Goal: Task Accomplishment & Management: Manage account settings

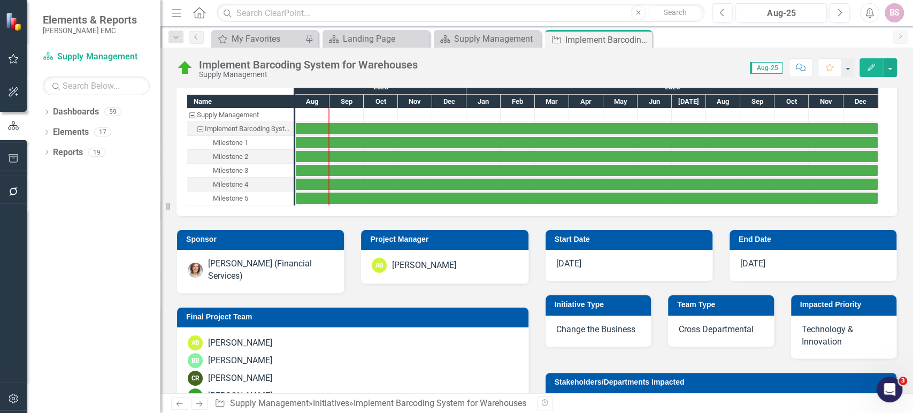
scroll to position [106, 0]
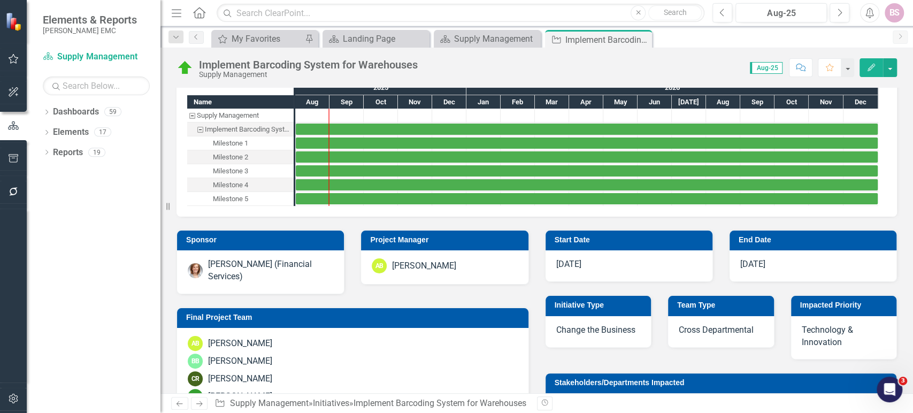
click at [180, 11] on icon "Menu" at bounding box center [176, 12] width 14 height 11
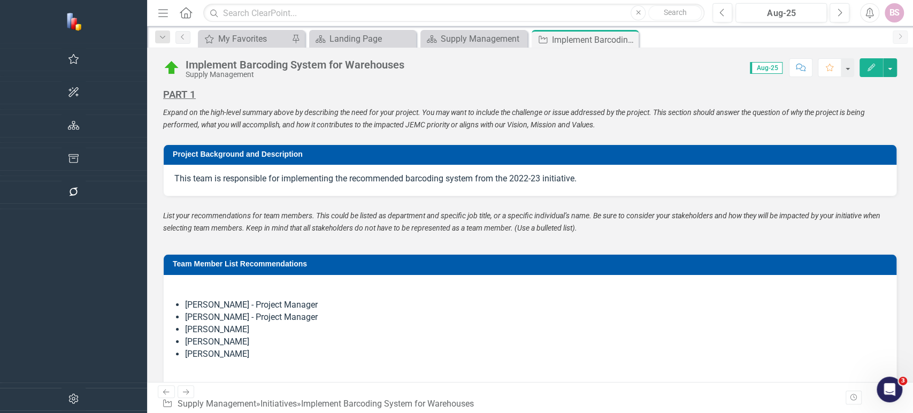
scroll to position [648, 0]
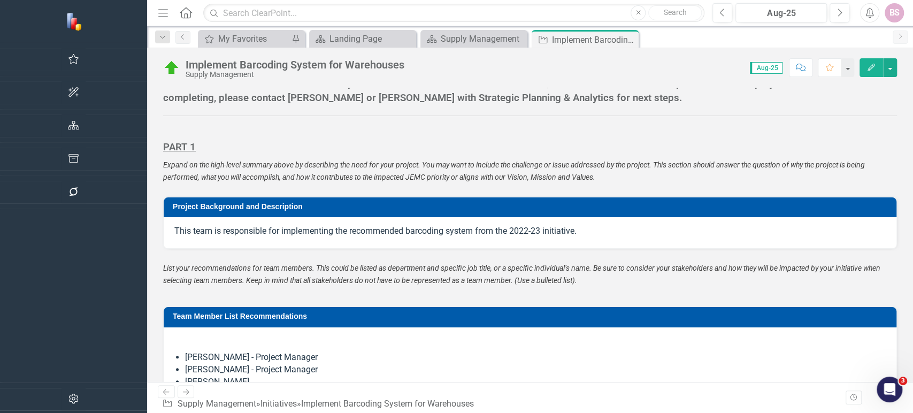
click at [590, 293] on div "Team Member List Recommendations Anthony Barfield - Project Manager Carey Smida…" at bounding box center [530, 366] width 750 height 147
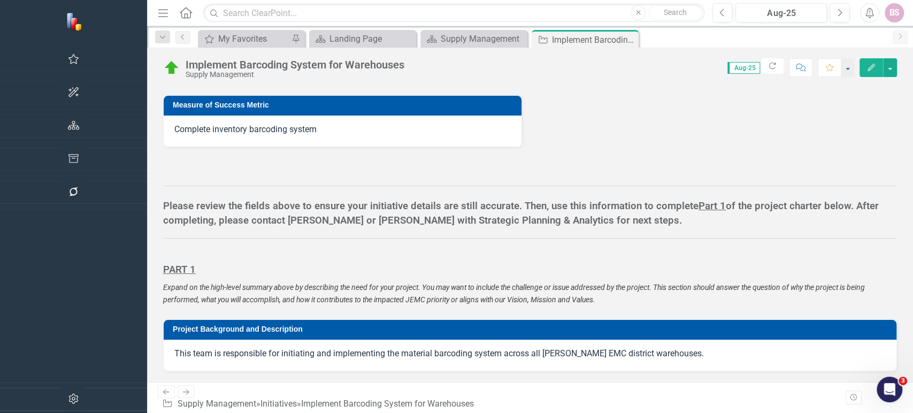
scroll to position [526, 0]
click at [613, 249] on div "PART 1 Expand on the high-level summary above by describing the need for your p…" at bounding box center [530, 277] width 750 height 56
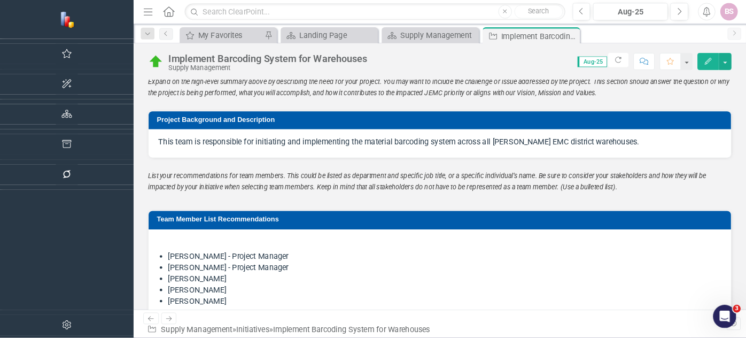
scroll to position [723, 0]
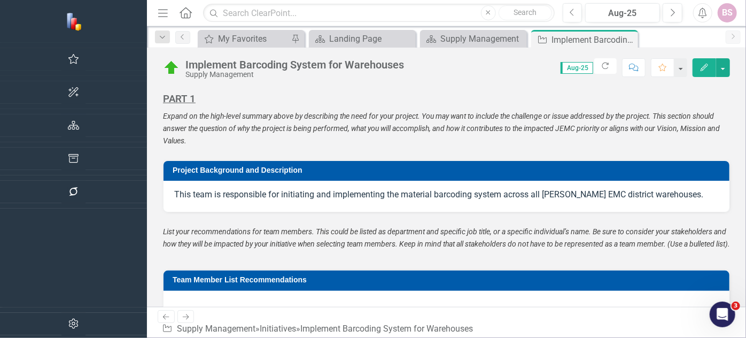
drag, startPoint x: 912, startPoint y: 1, endPoint x: 445, endPoint y: 169, distance: 496.2
click at [445, 181] on div "This team is responsible for initiating and implementing the material barcoding…" at bounding box center [447, 196] width 566 height 31
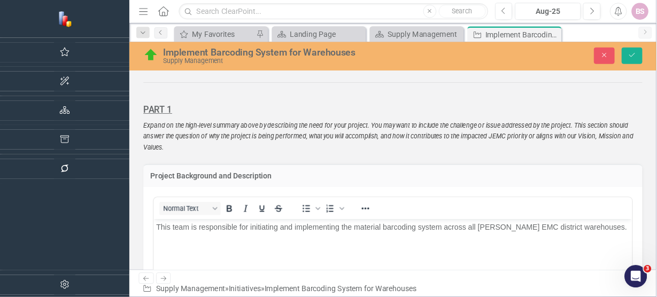
scroll to position [696, 0]
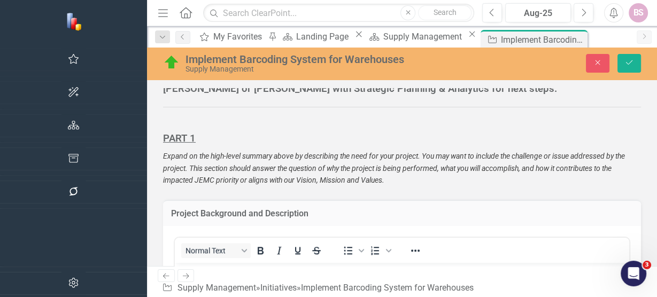
drag, startPoint x: 740, startPoint y: 2, endPoint x: 395, endPoint y: 161, distance: 380.1
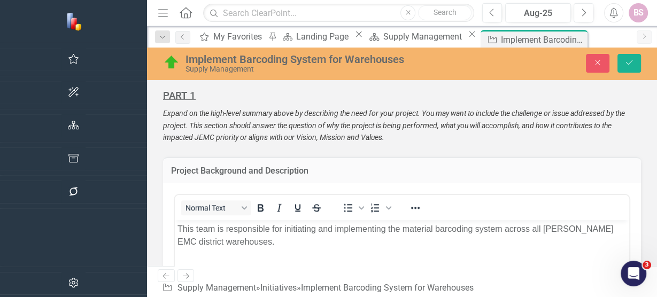
scroll to position [741, 0]
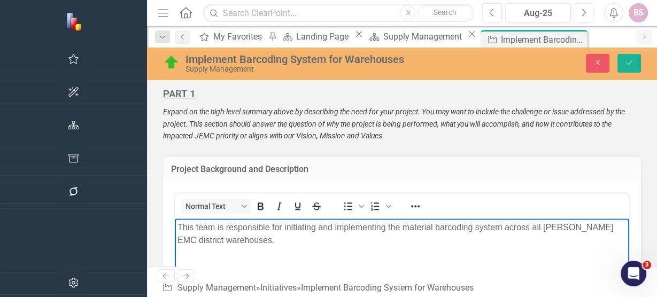
click at [629, 234] on body "This team is responsible for initiating and implementing the material barcoding…" at bounding box center [402, 298] width 454 height 160
click at [630, 65] on icon "Save" at bounding box center [630, 62] width 10 height 7
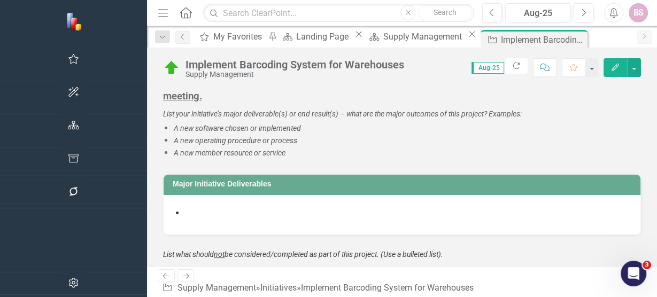
scroll to position [1096, 0]
click at [312, 221] on p at bounding box center [402, 222] width 456 height 2
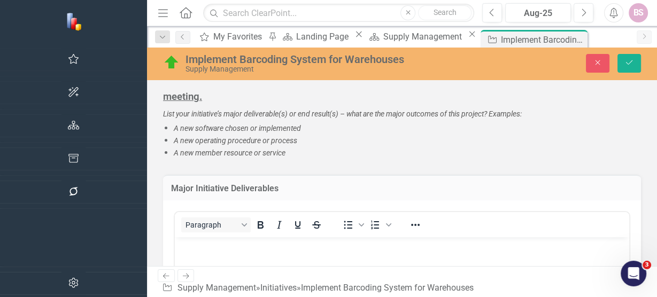
scroll to position [0, 0]
click at [373, 266] on li "Rich Text Area. Press ALT-0 for help." at bounding box center [413, 267] width 428 height 13
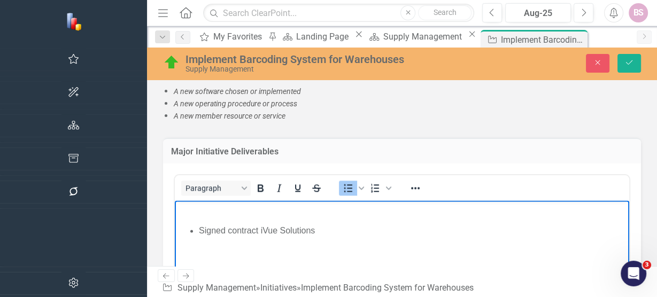
scroll to position [1132, 0]
click at [238, 230] on li "Signed contract iVue Solutions" at bounding box center [413, 231] width 428 height 13
drag, startPoint x: 345, startPoint y: 234, endPoint x: 194, endPoint y: 234, distance: 150.8
click at [194, 234] on ul "Signed co ntract iVue Solutions" at bounding box center [402, 231] width 449 height 13
copy li "Signed co ntract iVue Solutions"
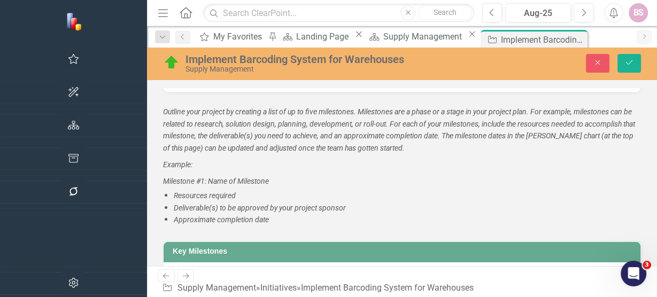
scroll to position [1594, 0]
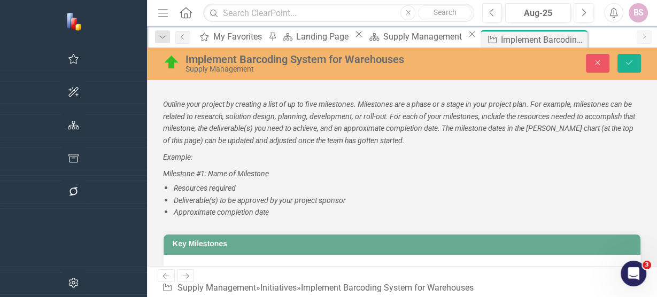
click at [164, 255] on div at bounding box center [402, 270] width 477 height 31
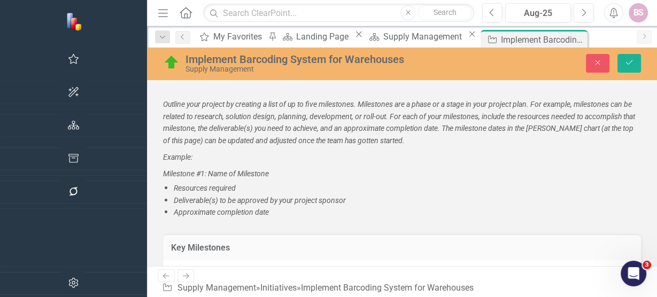
scroll to position [0, 0]
click at [181, 277] on button "Normal Text" at bounding box center [216, 284] width 70 height 15
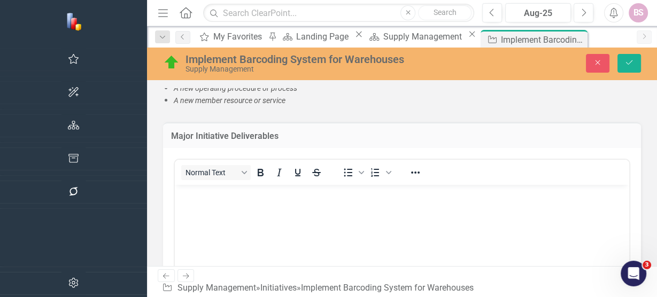
scroll to position [1142, 0]
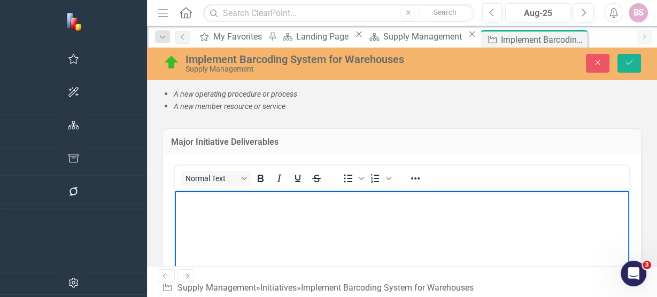
click at [471, 248] on body "Rich Text Area. Press ALT-0 for help." at bounding box center [402, 271] width 454 height 160
click at [344, 175] on icon "Bullet list" at bounding box center [348, 179] width 9 height 8
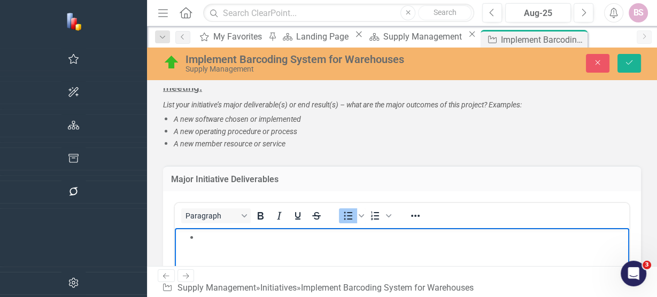
scroll to position [1104, 0]
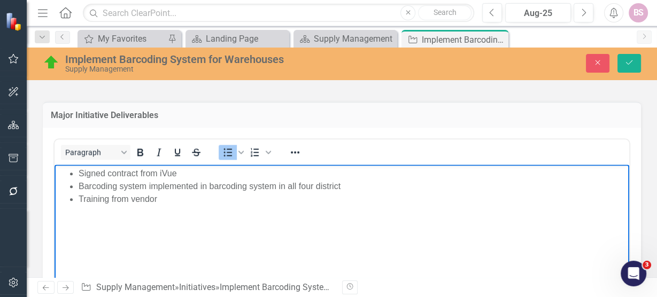
scroll to position [1110, 0]
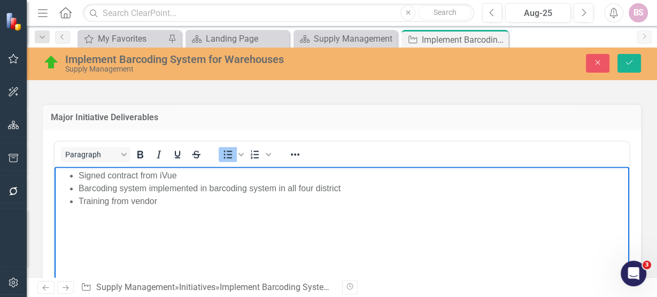
click at [188, 176] on li "Signed contract from iVue" at bounding box center [353, 175] width 548 height 13
click at [192, 205] on li "Training from vendor" at bounding box center [353, 201] width 548 height 13
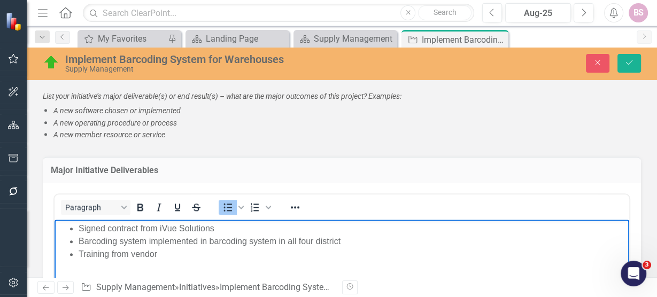
scroll to position [1057, 0]
drag, startPoint x: 220, startPoint y: 231, endPoint x: 80, endPoint y: 230, distance: 139.6
click at [80, 230] on li "Signed contract from iVue Solutions" at bounding box center [353, 228] width 548 height 13
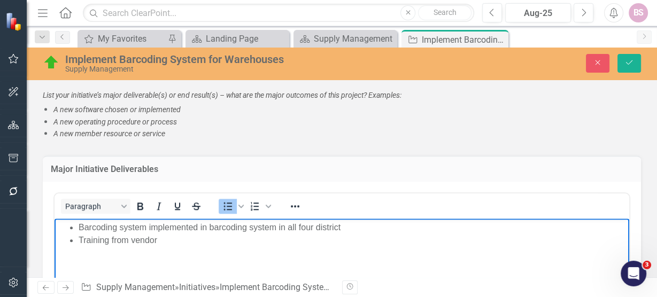
scroll to position [1058, 0]
click at [170, 245] on li "Training from vendor" at bounding box center [353, 240] width 548 height 13
drag, startPoint x: 164, startPoint y: 243, endPoint x: 81, endPoint y: 243, distance: 83.4
click at [81, 243] on li "Training from vendor" at bounding box center [353, 240] width 548 height 13
drag, startPoint x: 81, startPoint y: 243, endPoint x: 159, endPoint y: 244, distance: 78.6
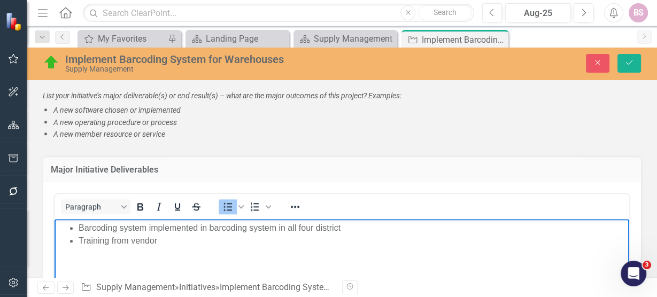
click at [159, 244] on li "Training from vendor" at bounding box center [353, 240] width 548 height 13
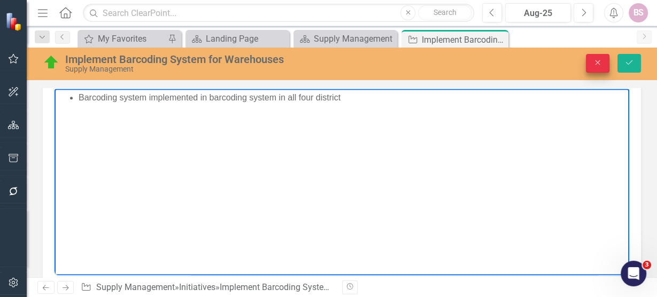
scroll to position [1189, 0]
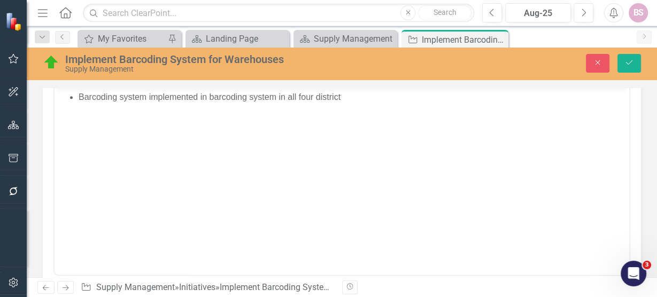
drag, startPoint x: 680, startPoint y: 150, endPoint x: 401, endPoint y: 124, distance: 279.7
drag, startPoint x: 346, startPoint y: 36, endPoint x: 634, endPoint y: 68, distance: 289.4
click at [634, 68] on button "Save" at bounding box center [630, 63] width 24 height 19
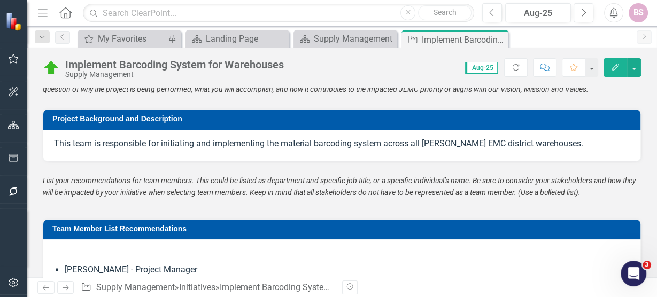
scroll to position [762, 0]
click at [577, 149] on div "This team is responsible for initiating and implementing the material barcoding…" at bounding box center [341, 145] width 597 height 31
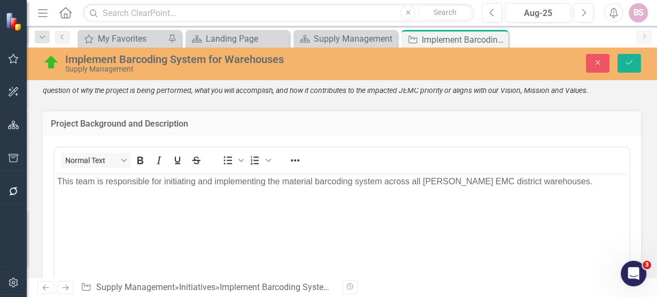
scroll to position [0, 0]
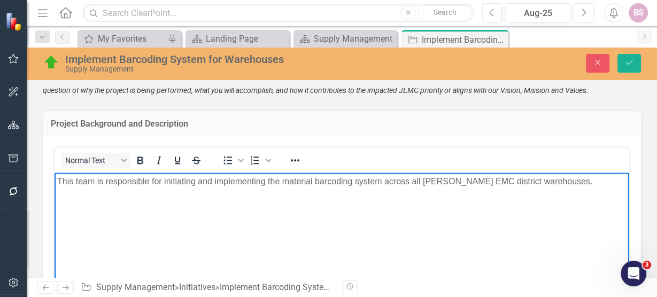
click at [552, 186] on p "This team is responsible for initiating and implementing the material barcoding…" at bounding box center [341, 181] width 569 height 13
click at [104, 194] on p "This team is responsible for initiating and implementing the material barcoding…" at bounding box center [341, 188] width 569 height 26
click at [633, 67] on button "Save" at bounding box center [630, 63] width 24 height 19
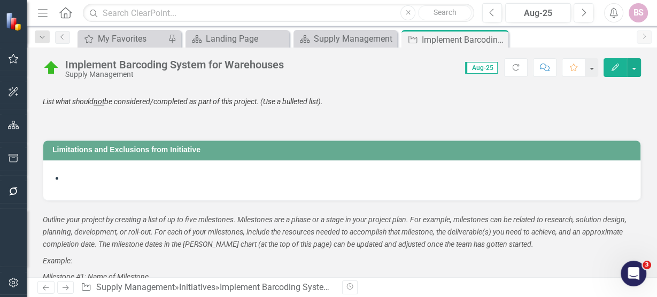
scroll to position [1199, 0]
click at [185, 173] on li at bounding box center [347, 179] width 565 height 12
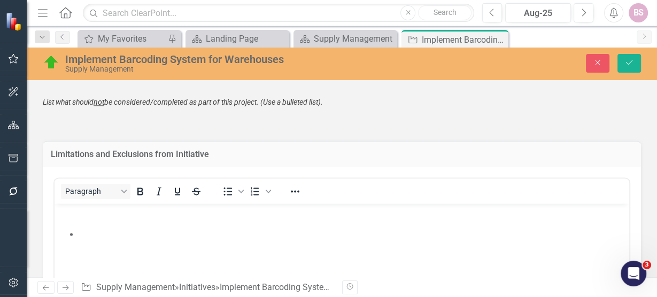
scroll to position [0, 0]
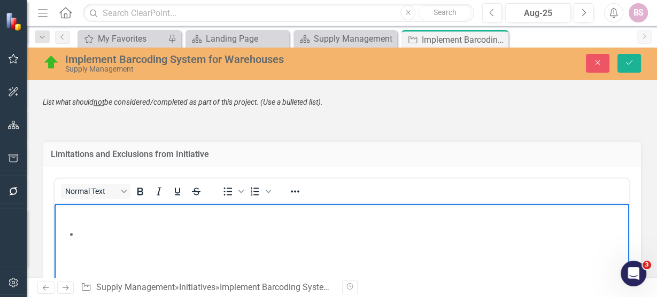
click at [131, 245] on body "Rich Text Area. Press ALT-0 for help." at bounding box center [342, 283] width 575 height 160
click at [131, 229] on li "Rich Text Area. Press ALT-0 for help." at bounding box center [353, 233] width 548 height 13
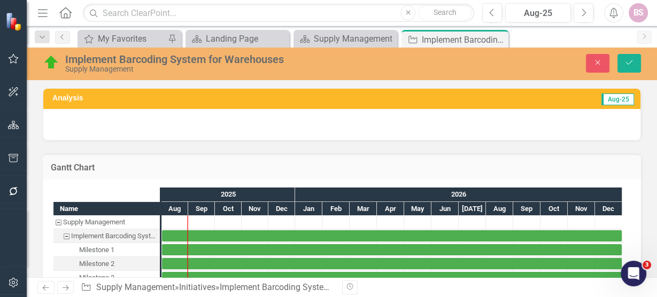
scroll to position [1199, 0]
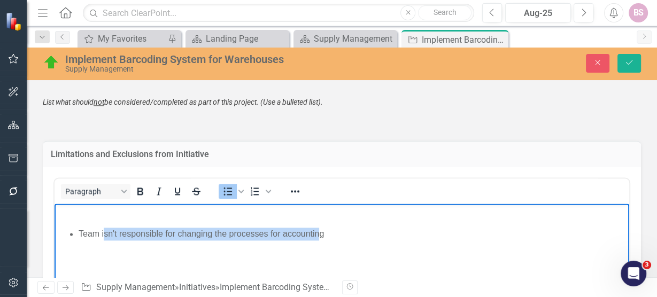
drag, startPoint x: 103, startPoint y: 235, endPoint x: 318, endPoint y: 239, distance: 215.0
click at [318, 239] on li "Team isn't responsible for changing the processes for accounting" at bounding box center [353, 233] width 548 height 13
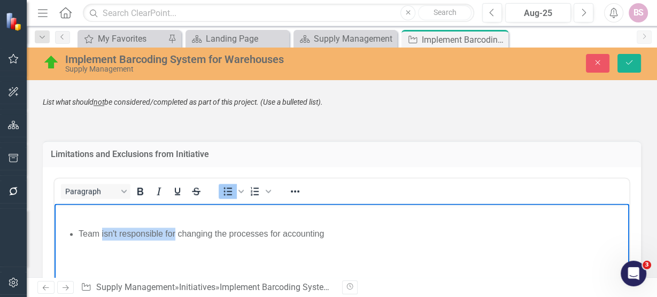
drag, startPoint x: 103, startPoint y: 232, endPoint x: 174, endPoint y: 232, distance: 71.6
click at [174, 232] on li "Team isn't responsible for changing the processes for accounting" at bounding box center [353, 233] width 548 height 13
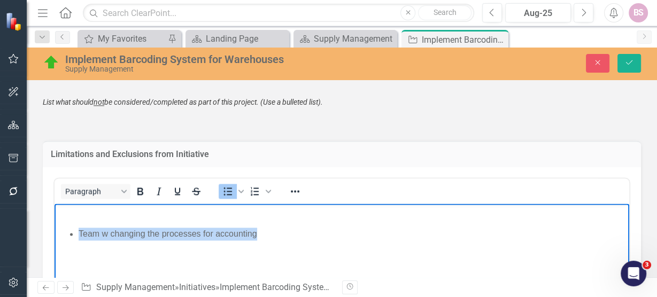
drag, startPoint x: 274, startPoint y: 234, endPoint x: 77, endPoint y: 231, distance: 197.3
click at [77, 231] on ul "Team w changing the processes for accounting" at bounding box center [341, 233] width 569 height 13
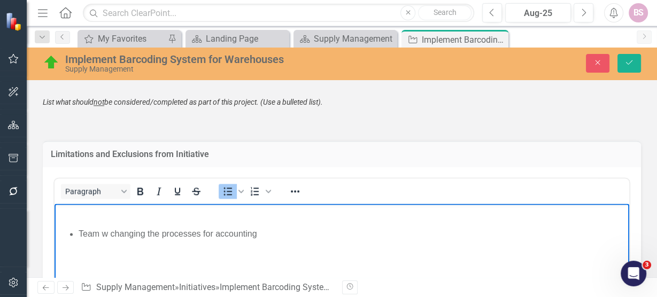
click at [112, 233] on li "Team w changing the processes for accounting" at bounding box center [353, 233] width 548 height 13
click at [317, 235] on li "Team does not intend to change the processes for accounting" at bounding box center [353, 233] width 548 height 13
click at [254, 235] on li "Team does not intend to change the processes for accounting" at bounding box center [353, 233] width 548 height 13
click at [216, 235] on li "Team does not intend to change the processes/practices" at bounding box center [353, 233] width 548 height 13
click at [350, 232] on li "Team does not intend to change the accounting processes/practices" at bounding box center [353, 233] width 548 height 13
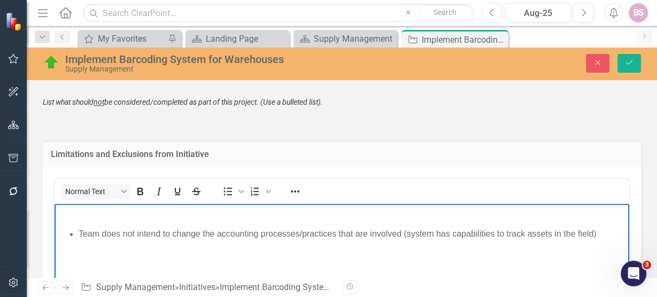
click at [503, 260] on p "Rich Text Area. Press ALT-0 for help." at bounding box center [341, 255] width 569 height 13
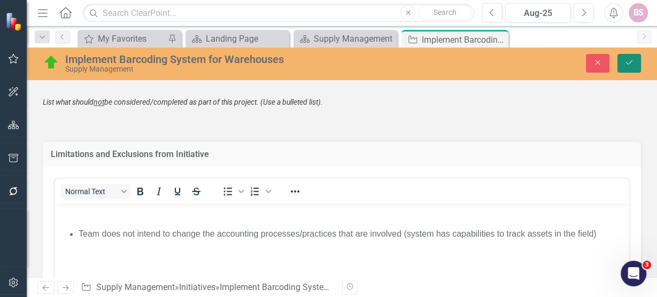
click at [631, 66] on icon "Save" at bounding box center [630, 62] width 10 height 7
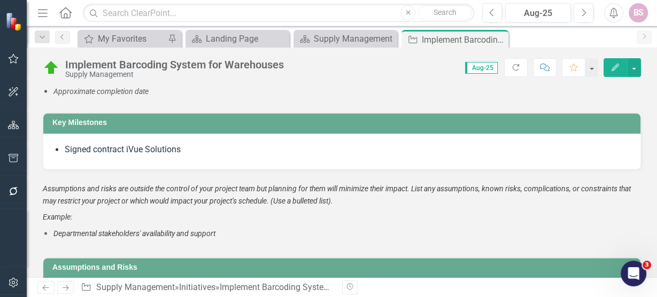
scroll to position [1448, 0]
click at [192, 149] on li "Signed contract iVue Solutions" at bounding box center [347, 150] width 565 height 12
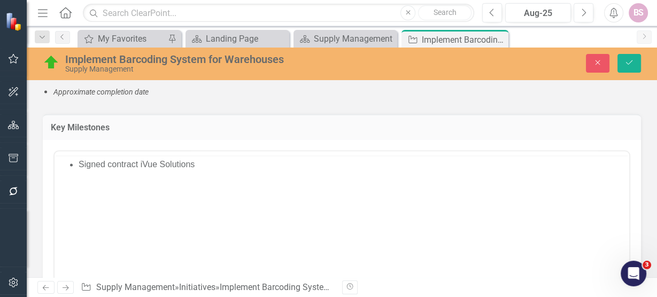
scroll to position [0, 0]
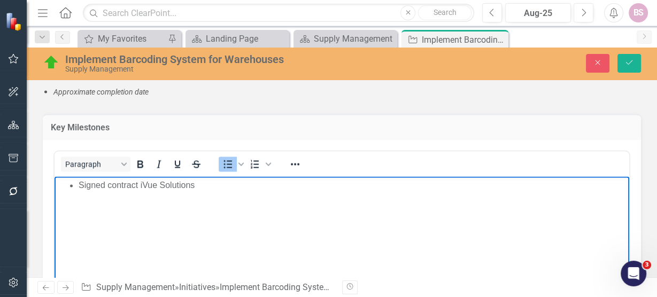
click at [80, 186] on li "Signed contract iVue Solutions" at bounding box center [353, 185] width 548 height 13
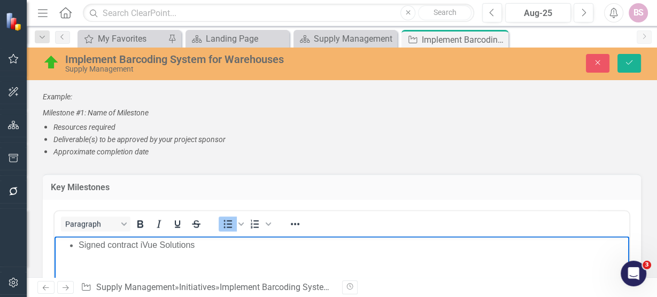
scroll to position [1389, 0]
click at [228, 241] on li "Signed contract iVue Solutions" at bounding box center [353, 245] width 548 height 13
click at [80, 243] on li "Signed contract iVue Solutions" at bounding box center [353, 245] width 548 height 13
click at [80, 243] on li "Rich Text Area. Press ALT-0 for help." at bounding box center [353, 245] width 548 height 13
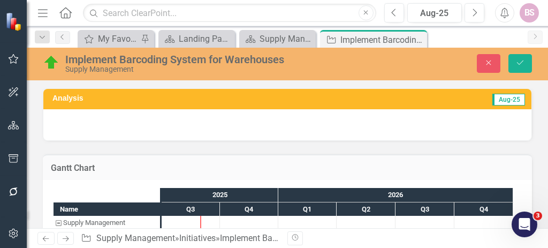
scroll to position [1574, 0]
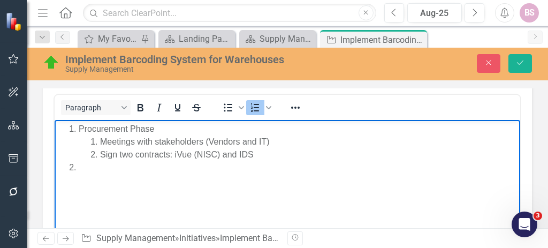
click at [188, 169] on li "Rich Text Area. Press ALT-0 for help." at bounding box center [298, 167] width 438 height 13
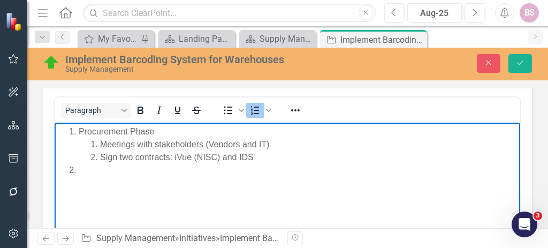
scroll to position [1571, 0]
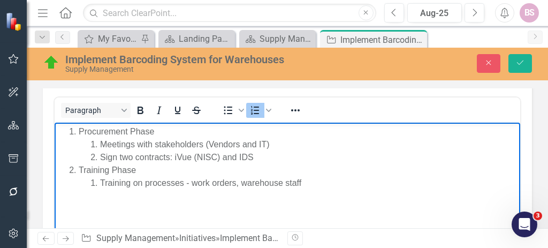
click at [183, 184] on li "Training on processes - work orders, warehouse staff" at bounding box center [308, 182] width 417 height 13
click at [304, 182] on li "Training on processes - work orders, warehouse staff" at bounding box center [308, 182] width 417 height 13
click at [145, 172] on li "Training Phase Training on processes - work orders, warehouse staff, accounting…" at bounding box center [298, 177] width 438 height 26
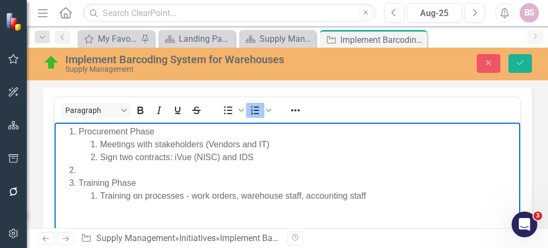
click at [145, 172] on li "Rich Text Area. Press ALT-0 for help." at bounding box center [298, 170] width 438 height 13
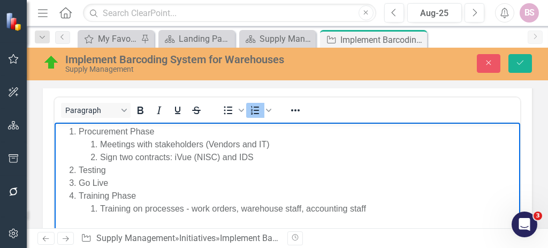
click at [150, 138] on li "Meetings with stakeholders (Vendors and IT)" at bounding box center [308, 144] width 417 height 13
click at [155, 133] on li "Procurement Phase Meetings with stakeholders (Vendors and IT) Sign two contract…" at bounding box center [298, 144] width 438 height 38
click at [153, 132] on li "Procurement Phase Meetings with stakeholders (Vendors and IT) Sign two contract…" at bounding box center [298, 144] width 438 height 38
click at [139, 197] on li "Training Phase Training on processes - work orders, warehouse staff, accounting…" at bounding box center [298, 202] width 438 height 26
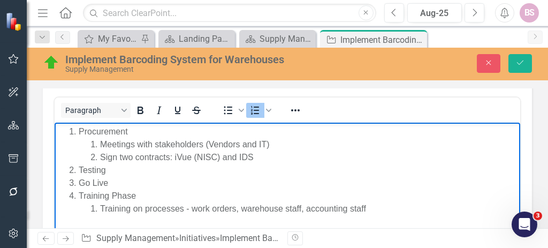
click at [138, 196] on li "Training Phase Training on processes - work orders, warehouse staff, accounting…" at bounding box center [298, 202] width 438 height 26
click at [135, 195] on li "Training Phase Training on processes - work orders, warehouse staff, accounting…" at bounding box center [298, 202] width 438 height 26
click at [268, 159] on li "Sign two contracts: iVue (NISC) and IDS" at bounding box center [308, 157] width 417 height 13
click at [191, 180] on li "Go Live" at bounding box center [298, 182] width 438 height 13
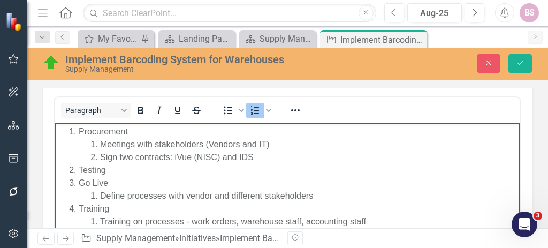
click at [102, 197] on li "Define processes with vendor and different stakeholders" at bounding box center [308, 195] width 417 height 13
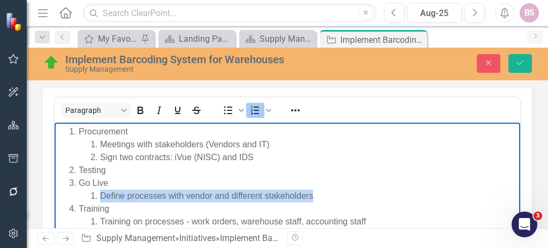
copy li "Define processes with vendor and different stakeholders"
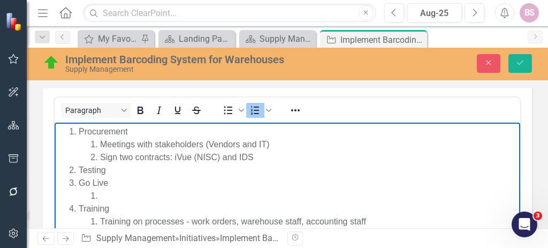
click at [274, 147] on li "Meetings with stakeholders (Vendors and IT)" at bounding box center [308, 144] width 417 height 13
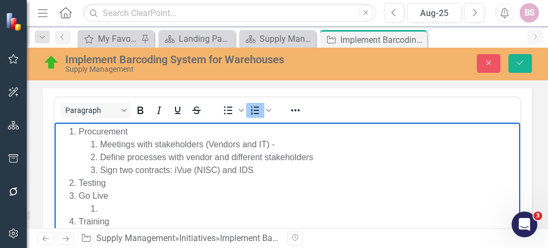
click at [288, 148] on li "Meetings with stakeholders (Vendors and IT) -" at bounding box center [308, 144] width 417 height 13
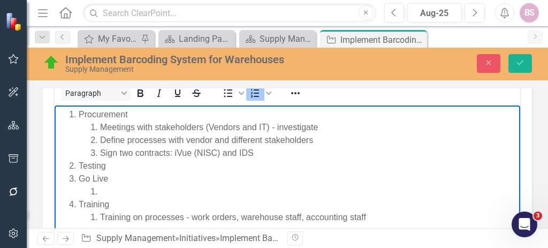
scroll to position [1589, 0]
click at [80, 168] on li "Testing" at bounding box center [298, 165] width 438 height 13
click at [159, 172] on li "Go Live" at bounding box center [298, 185] width 438 height 26
click at [158, 166] on li "Building and Testing" at bounding box center [298, 165] width 438 height 13
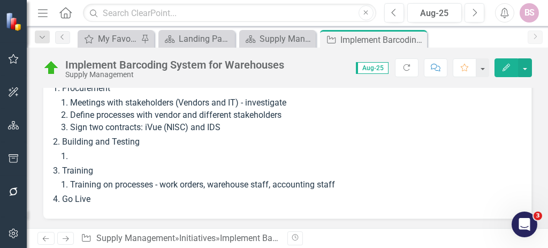
click at [386, 165] on li "Training Training on processes - work orders, warehouse staff, accounting staff" at bounding box center [291, 178] width 458 height 27
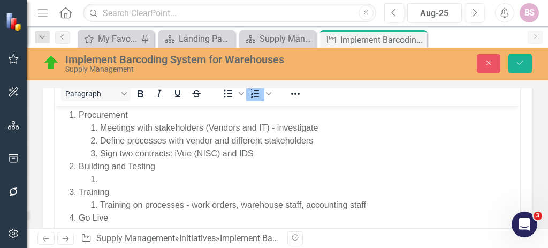
scroll to position [1589, 0]
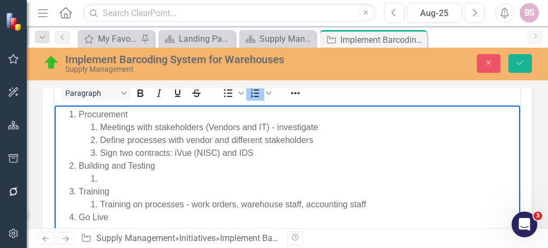
click at [186, 210] on li "Training on processes - work orders, warehouse staff, accounting staff" at bounding box center [308, 204] width 417 height 13
click at [171, 220] on li "Go Live" at bounding box center [298, 217] width 438 height 13
click at [321, 122] on li "Meetings with stakeholders (Vendors and IT) - investigate" at bounding box center [308, 127] width 417 height 13
click at [276, 129] on li "Meetings with stakeholders (Vendors and IT) - investigate" at bounding box center [308, 127] width 417 height 13
click at [322, 128] on li "Meetings with stakeholders (Vendors and IT) - investigate" at bounding box center [308, 127] width 417 height 13
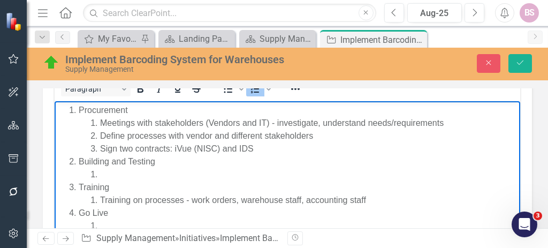
scroll to position [1593, 0]
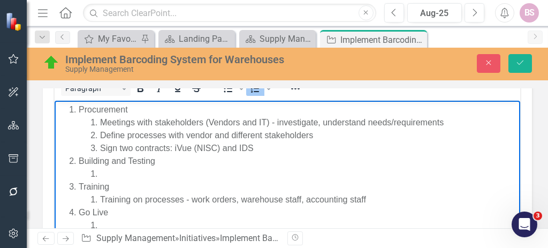
click at [101, 172] on li "Rich Text Area. Press ALT-0 for help." at bounding box center [308, 173] width 417 height 13
click at [165, 107] on li "Procurement Meetings with stakeholders (Vendors and IT) - investigate, understa…" at bounding box center [298, 128] width 438 height 51
click at [134, 109] on li "Procurement Meetings with stakeholders (Vendors and IT) - investigate, understa…" at bounding box center [298, 128] width 438 height 51
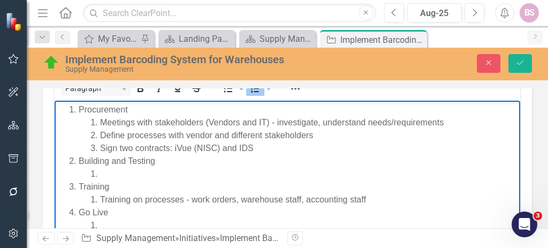
click at [130, 107] on li "Procurement Meetings with stakeholders (Vendors and IT) - investigate, understa…" at bounding box center [298, 128] width 438 height 51
click at [128, 110] on li "Procurement Meetings with stakeholders (Vendors and IT) - investigate, understa…" at bounding box center [298, 128] width 438 height 51
click at [183, 134] on li "Define processes with vendor and different stakeholders" at bounding box center [308, 135] width 417 height 13
drag, startPoint x: 185, startPoint y: 108, endPoint x: 147, endPoint y: 107, distance: 38.5
click at [147, 107] on li "Procurement & Investigating Meetings with stakeholders (Vendors and IT) - inves…" at bounding box center [298, 128] width 438 height 51
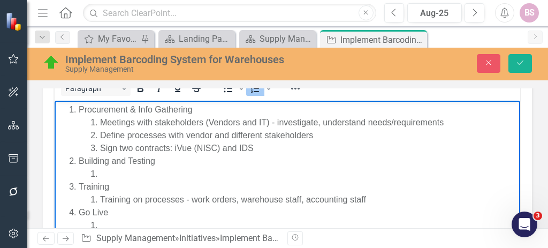
click at [275, 149] on li "Sign two contracts: iVue (NISC) and IDS" at bounding box center [308, 148] width 417 height 13
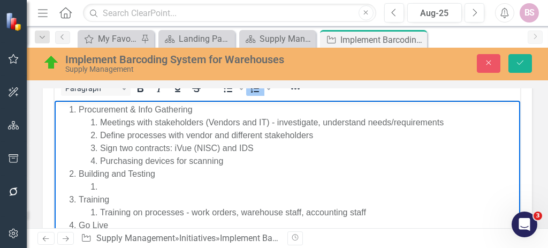
click at [141, 160] on li "Purchasing devices for scanning" at bounding box center [308, 161] width 417 height 13
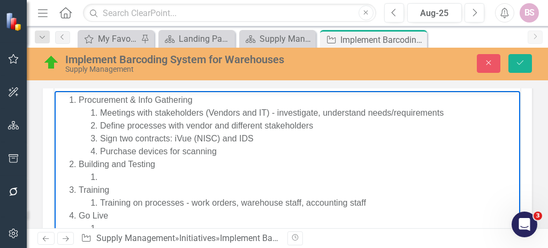
scroll to position [1603, 0]
click at [169, 156] on li "Purchase devices for scanning" at bounding box center [308, 151] width 417 height 13
click at [294, 150] on li "Purchase devices and printer for scanning" at bounding box center [308, 151] width 417 height 13
click at [140, 150] on li "Purchase devices and printer" at bounding box center [308, 151] width 417 height 13
click at [283, 155] on li "Purchase scanning devices and printer" at bounding box center [308, 151] width 417 height 13
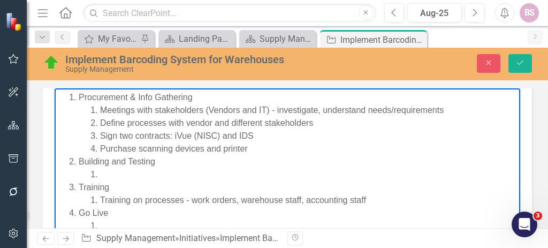
scroll to position [1606, 0]
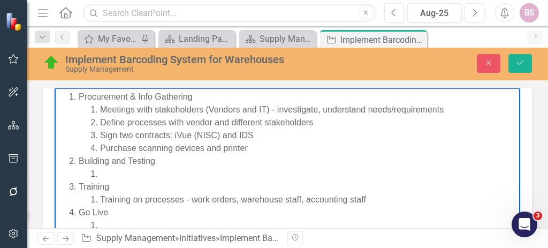
click at [100, 222] on li "Rich Text Area. Press ALT-0 for help." at bounding box center [308, 225] width 417 height 13
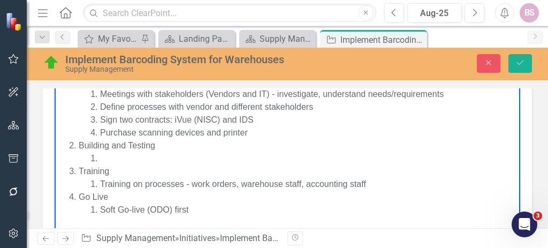
scroll to position [1622, 0]
click at [128, 159] on li "Rich Text Area. Press ALT-0 for help." at bounding box center [308, 157] width 417 height 13
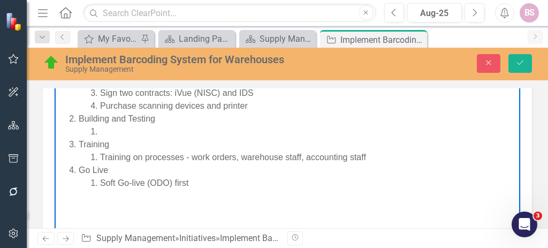
scroll to position [1649, 0]
click at [198, 183] on li "Soft Go-live (ODO) first" at bounding box center [308, 182] width 417 height 13
click at [140, 129] on li "Rich Text Area. Press ALT-0 for help." at bounding box center [308, 131] width 417 height 13
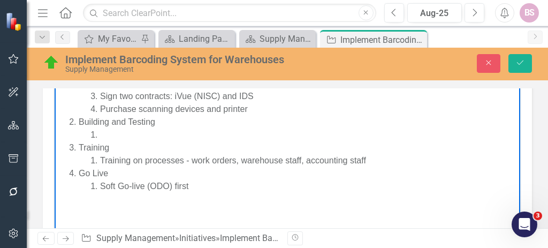
scroll to position [1646, 0]
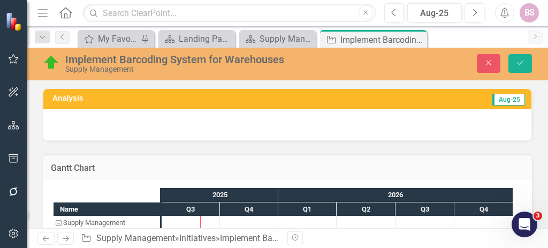
scroll to position [1644, 0]
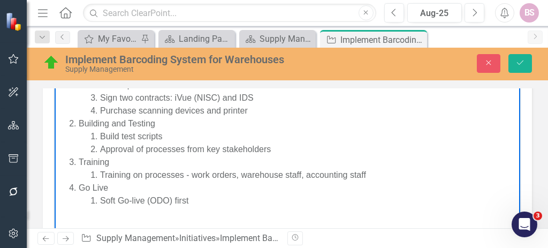
click at [287, 152] on li "Approval of processes from key stakeholders" at bounding box center [308, 149] width 417 height 13
drag, startPoint x: 101, startPoint y: 135, endPoint x: 165, endPoint y: 140, distance: 63.8
click at [165, 140] on li "Build test scripts" at bounding box center [308, 136] width 417 height 13
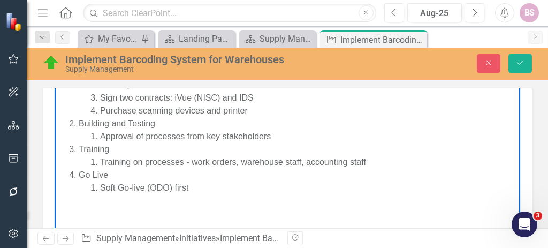
click at [282, 139] on li "Approval of processes from key stakeholders" at bounding box center [308, 136] width 417 height 13
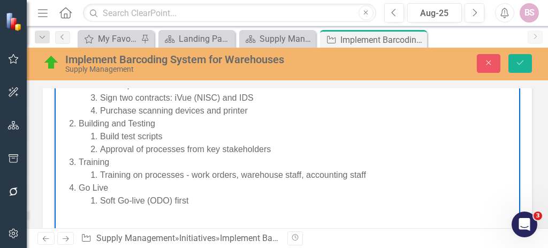
click at [282, 139] on li "Build test scripts" at bounding box center [308, 136] width 417 height 13
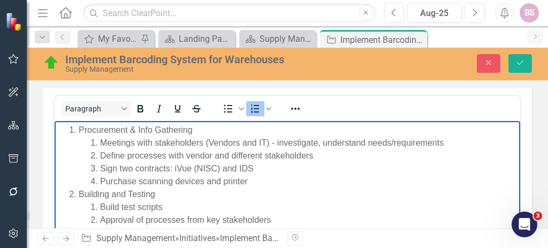
scroll to position [1612, 0]
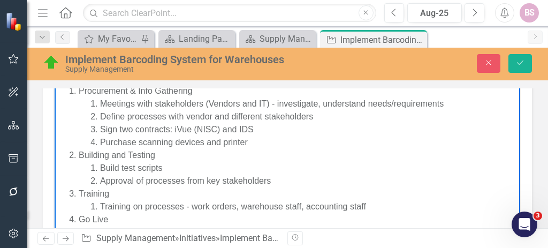
click at [263, 145] on li "Purchase scanning devices and printer" at bounding box center [308, 142] width 417 height 13
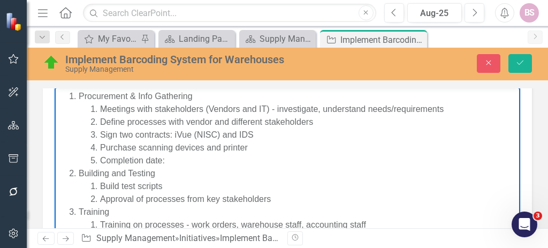
scroll to position [1611, 0]
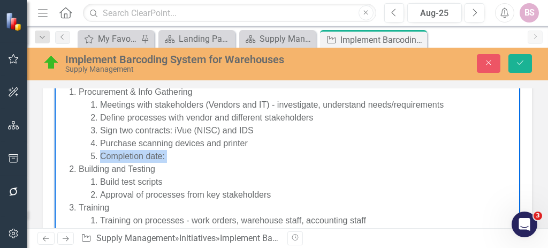
drag, startPoint x: 101, startPoint y: 156, endPoint x: 166, endPoint y: 165, distance: 66.5
click at [166, 165] on ol "Procurement & Info Gathering Meetings with stakeholders (Vendors and IT) - inve…" at bounding box center [287, 169] width 460 height 167
click at [183, 163] on li "Building and Testing Build test scripts Approval of processes from key stakehol…" at bounding box center [298, 182] width 438 height 38
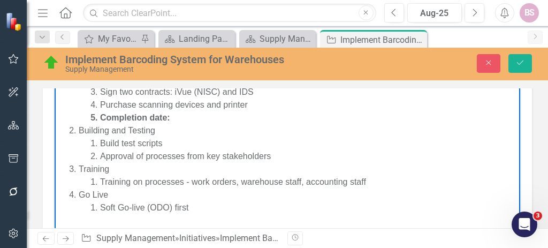
scroll to position [1664, 0]
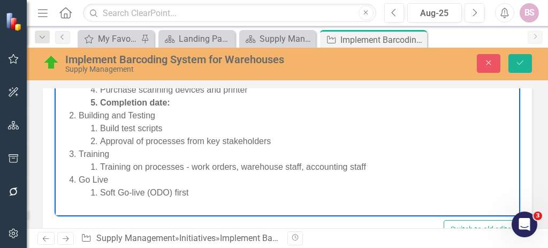
click at [203, 192] on li "Soft Go-live (ODO) first" at bounding box center [308, 192] width 417 height 13
click at [100, 205] on li "Complete date:" at bounding box center [308, 205] width 417 height 13
click at [132, 184] on li "Go Live Soft Go-live (ODO) first Complete date:" at bounding box center [298, 192] width 438 height 38
click at [378, 160] on li "Training on processes - work orders, warehouse staff, accounting staff" at bounding box center [308, 166] width 417 height 13
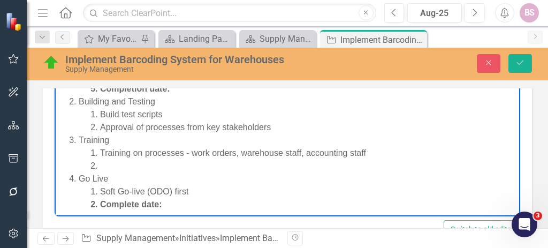
scroll to position [15, 0]
click at [243, 204] on li "Complete date:" at bounding box center [308, 203] width 417 height 13
click at [184, 203] on strong "Complete date: 12/26/2026" at bounding box center [146, 202] width 92 height 9
click at [231, 204] on li "Complete date: [DATE]" at bounding box center [308, 203] width 417 height 13
click at [183, 170] on li "Rich Text Area. Press ALT-0 for help." at bounding box center [308, 164] width 417 height 13
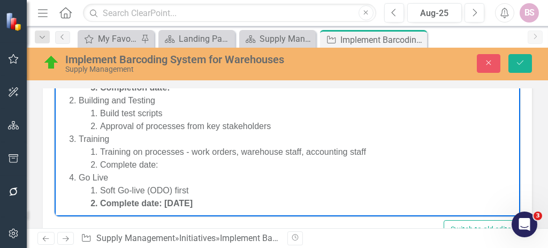
drag, startPoint x: 104, startPoint y: 164, endPoint x: 168, endPoint y: 169, distance: 64.4
click at [168, 169] on li "Complete date:" at bounding box center [308, 164] width 417 height 13
click at [207, 135] on li "Training Training on processes - work orders, warehouse staff, accounting staff…" at bounding box center [298, 152] width 438 height 38
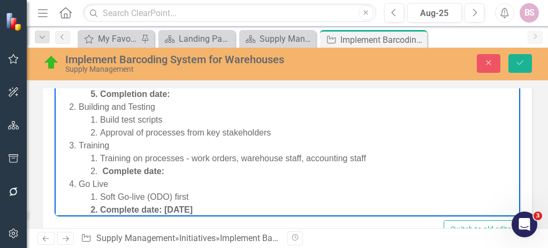
click at [275, 136] on li "Approval of processes from key stakeholders" at bounding box center [308, 132] width 417 height 13
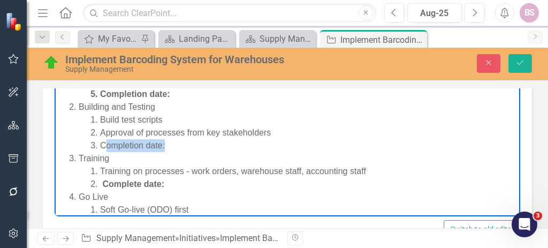
click at [103, 148] on li "Completion date:" at bounding box center [308, 145] width 417 height 13
click at [101, 147] on li "Completion date:" at bounding box center [308, 145] width 417 height 13
click at [173, 143] on li "Completion date:" at bounding box center [308, 145] width 417 height 13
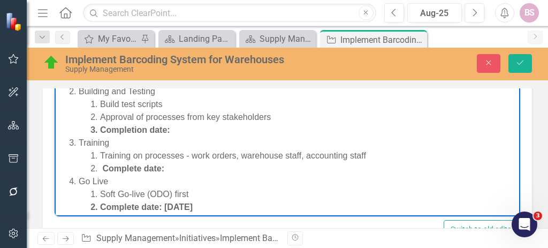
scroll to position [24, 0]
click at [228, 167] on li "Complete date:" at bounding box center [308, 168] width 417 height 13
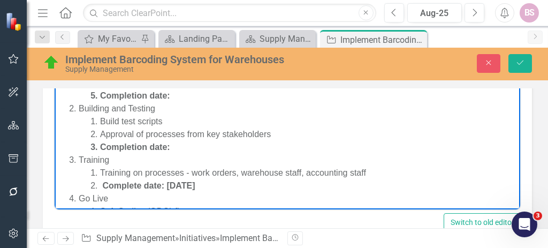
scroll to position [1672, 0]
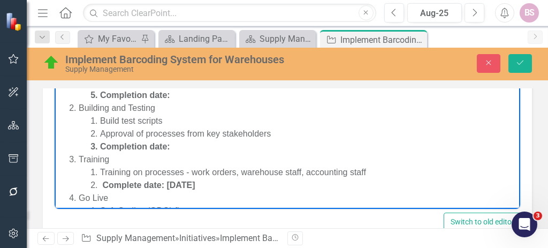
click at [173, 142] on li "Completion date:" at bounding box center [308, 146] width 417 height 13
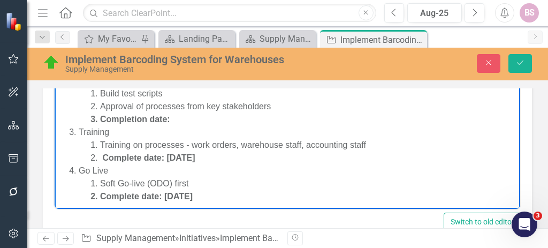
scroll to position [32, 0]
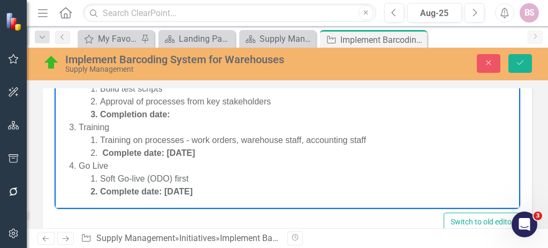
click at [217, 150] on li "Complete date: 10/31/2026" at bounding box center [308, 153] width 417 height 13
click at [206, 180] on li "Soft Go-live (ODO) first" at bounding box center [308, 178] width 417 height 13
drag, startPoint x: 212, startPoint y: 150, endPoint x: 175, endPoint y: 151, distance: 37.4
click at [175, 151] on li "Complete date: 10/31/2026" at bounding box center [308, 153] width 417 height 13
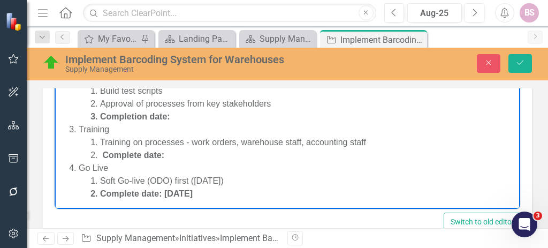
scroll to position [30, 0]
click at [214, 177] on li "Soft Go-live (ODO) first ([DATE])" at bounding box center [308, 180] width 417 height 13
click at [520, 62] on icon "Save" at bounding box center [520, 62] width 10 height 7
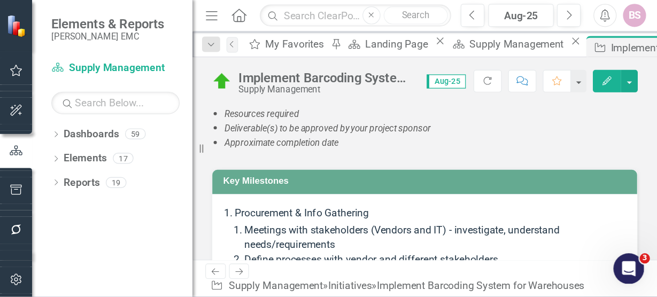
scroll to position [1694, 0]
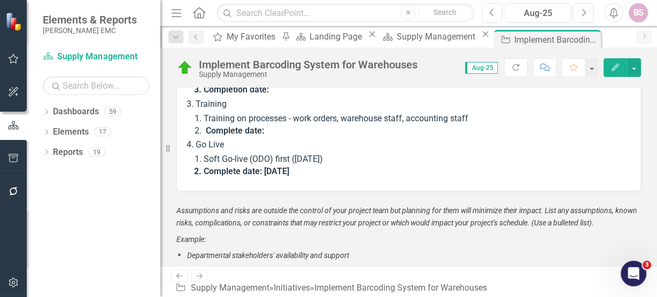
drag, startPoint x: 535, startPoint y: 0, endPoint x: 172, endPoint y: 18, distance: 363.5
click at [172, 18] on icon "Menu" at bounding box center [176, 12] width 14 height 11
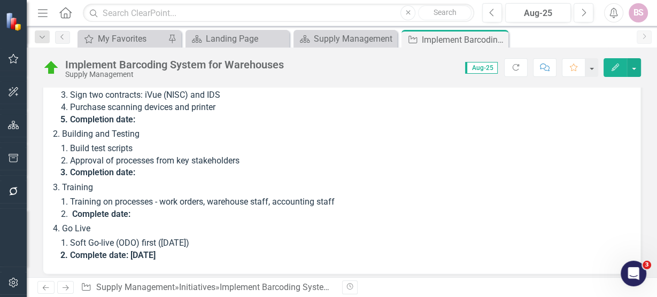
scroll to position [1536, 0]
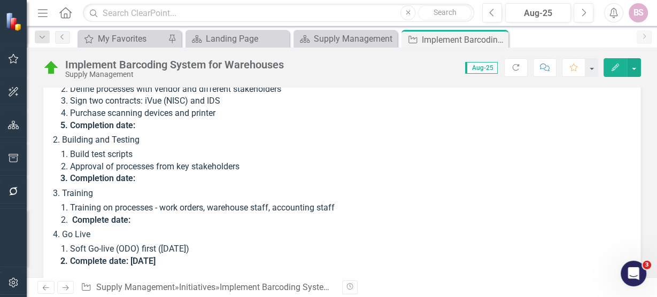
click at [279, 231] on li "Go Live Soft Go-live (ODO) first (10/31/2026) Complete date: 12/31/2026" at bounding box center [346, 247] width 568 height 39
click at [211, 246] on li "Soft Go-live (ODO) first ([DATE])" at bounding box center [350, 249] width 560 height 12
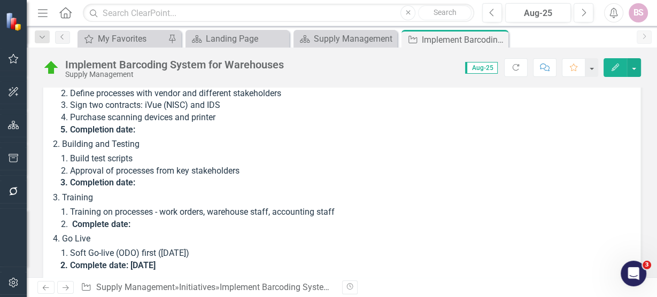
scroll to position [1531, 0]
click at [171, 221] on li "Complete date:" at bounding box center [350, 224] width 560 height 12
click at [159, 219] on li "Complete date:" at bounding box center [350, 224] width 560 height 12
click at [133, 222] on li "Complete date:" at bounding box center [350, 224] width 560 height 12
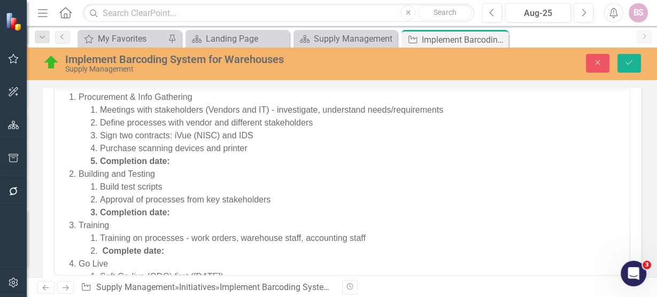
scroll to position [0, 0]
click at [181, 215] on li "Completion date:" at bounding box center [363, 212] width 527 height 13
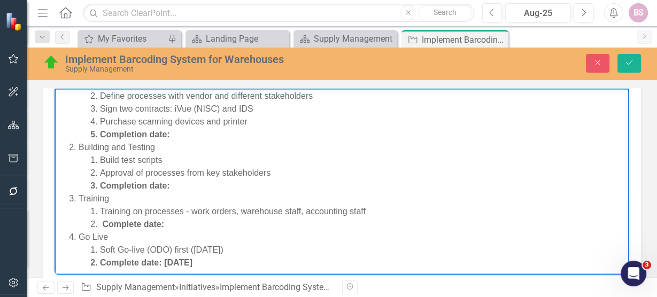
scroll to position [31, 0]
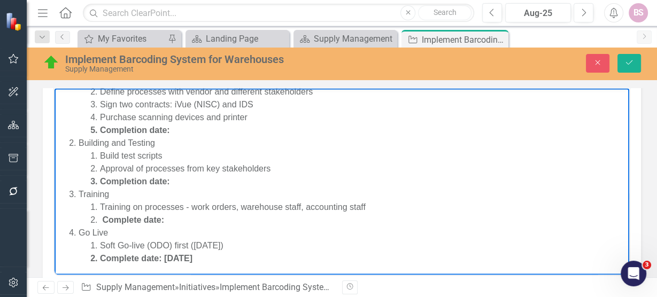
click at [196, 220] on li "Complete date:" at bounding box center [363, 220] width 527 height 13
click at [195, 180] on li "Completion date:" at bounding box center [363, 181] width 527 height 13
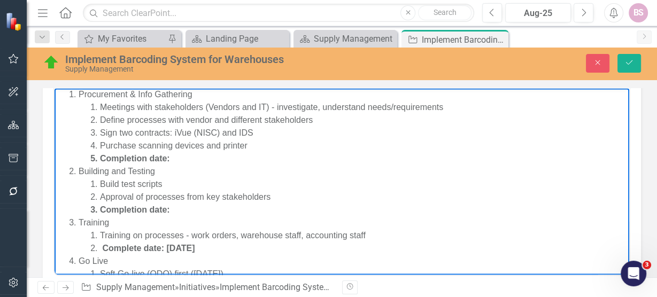
scroll to position [3, 0]
click at [192, 158] on li "Completion date:" at bounding box center [363, 158] width 527 height 13
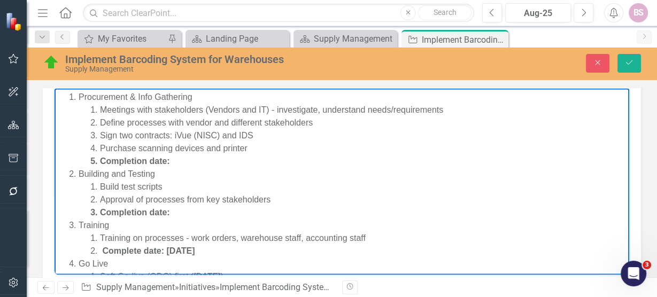
scroll to position [0, 0]
click at [181, 212] on li "Completion date:" at bounding box center [363, 212] width 527 height 13
click at [200, 168] on li "Building and Testing Build test scripts Approval of processes from key stakehol…" at bounding box center [353, 193] width 548 height 51
click at [185, 158] on li "Completion date:" at bounding box center [363, 161] width 527 height 13
click at [218, 211] on li "Completion date: [DATE]" at bounding box center [363, 212] width 527 height 13
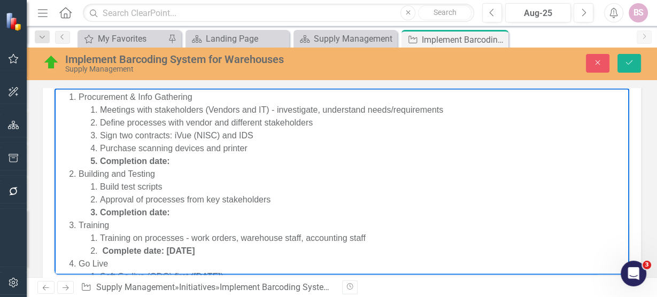
click at [181, 161] on li "Completion date:" at bounding box center [363, 161] width 527 height 13
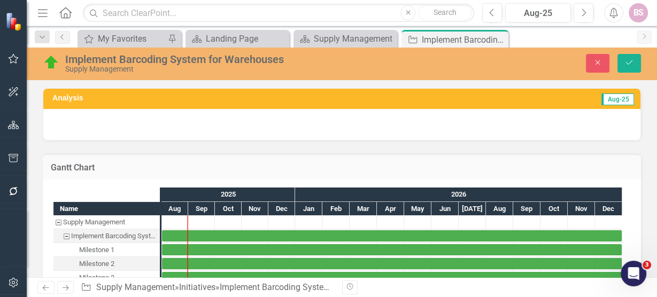
scroll to position [1537, 0]
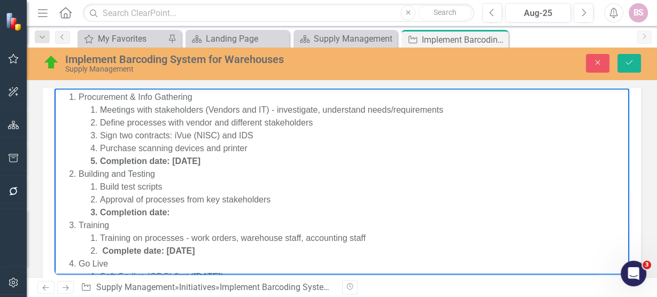
click at [194, 212] on li "Completion date:" at bounding box center [363, 212] width 527 height 13
click at [219, 249] on li "Complete date: [DATE]" at bounding box center [363, 251] width 527 height 13
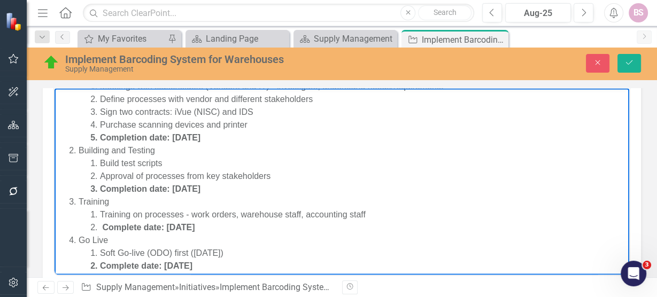
scroll to position [24, 0]
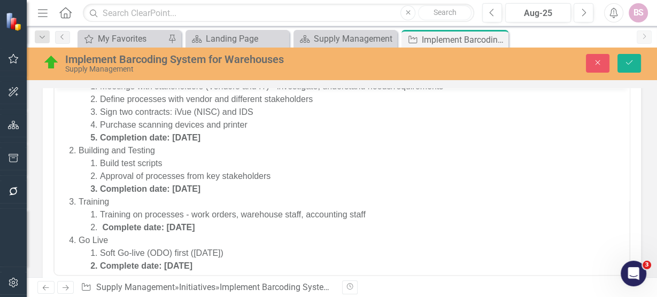
click at [639, 74] on div "Implement Barcoding System for Warehouses Supply Management Close Save" at bounding box center [342, 64] width 630 height 33
click at [629, 61] on icon "Save" at bounding box center [630, 62] width 10 height 7
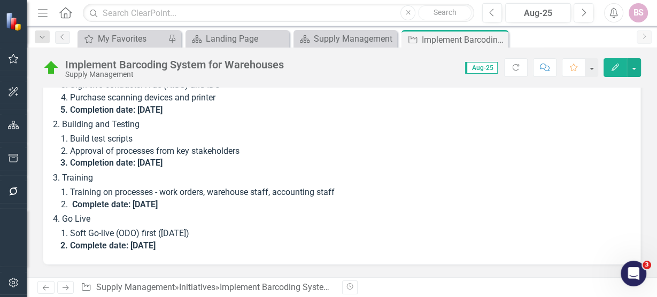
scroll to position [1552, 0]
click at [212, 205] on li "Complete date: [DATE]" at bounding box center [350, 204] width 560 height 12
click at [218, 192] on li "Training on processes - work orders, warehouse staff, accounting staff" at bounding box center [350, 192] width 560 height 12
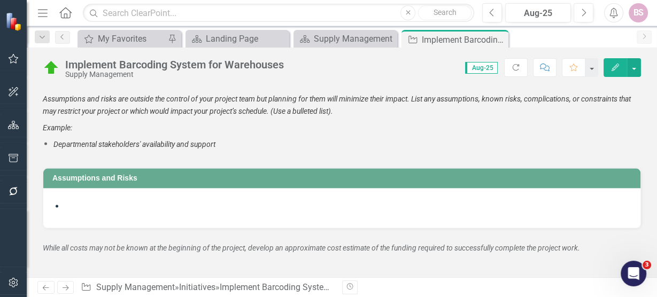
scroll to position [1737, 0]
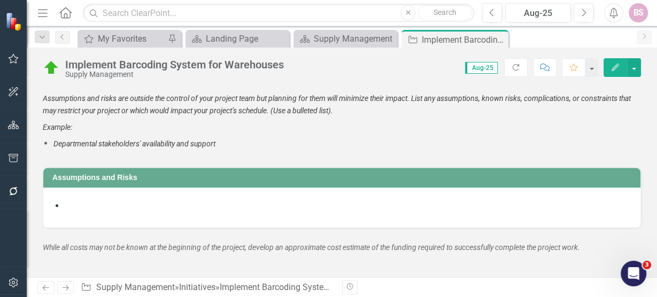
click at [180, 201] on li at bounding box center [347, 207] width 565 height 12
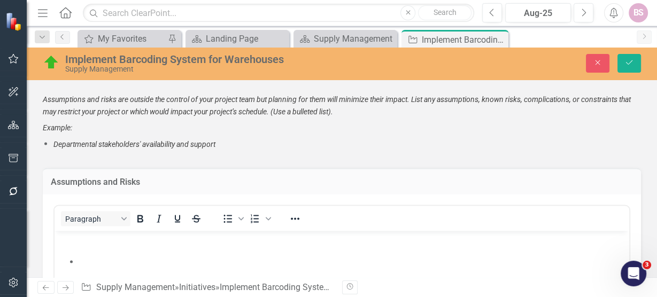
scroll to position [0, 0]
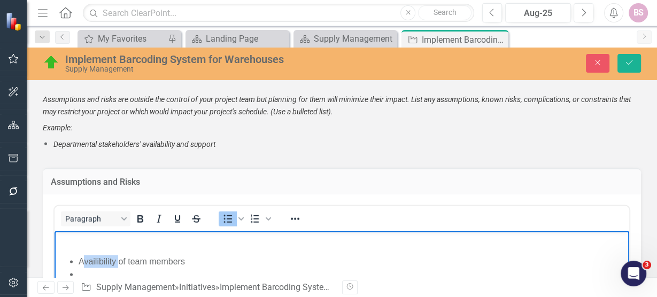
click at [90, 261] on li "Availibility of team members" at bounding box center [353, 261] width 548 height 13
click at [107, 272] on li "Rich Text Area. Press ALT-0 for help." at bounding box center [353, 274] width 548 height 13
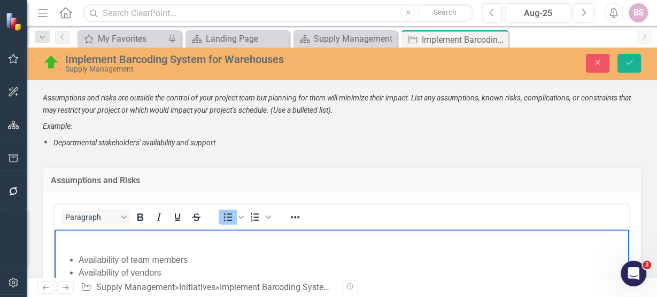
scroll to position [1740, 0]
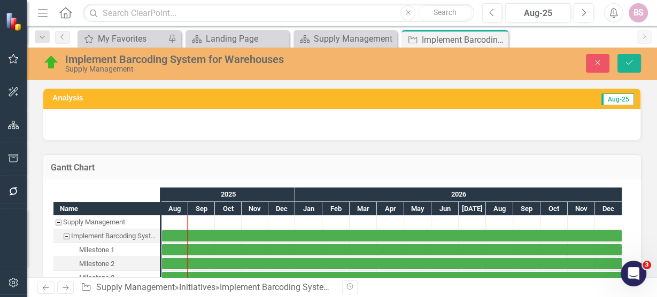
scroll to position [1781, 0]
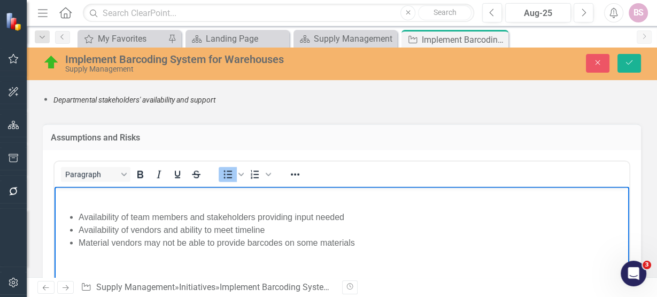
click at [232, 215] on li "Availability of team members and stakeholders providing input needed" at bounding box center [353, 217] width 548 height 13
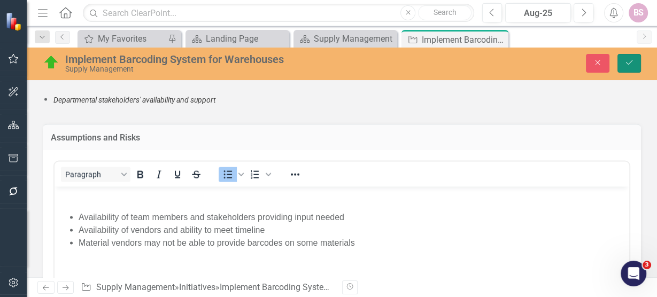
click at [635, 61] on button "Save" at bounding box center [630, 63] width 24 height 19
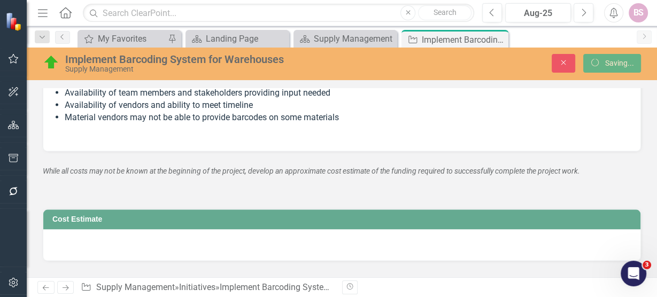
scroll to position [1863, 0]
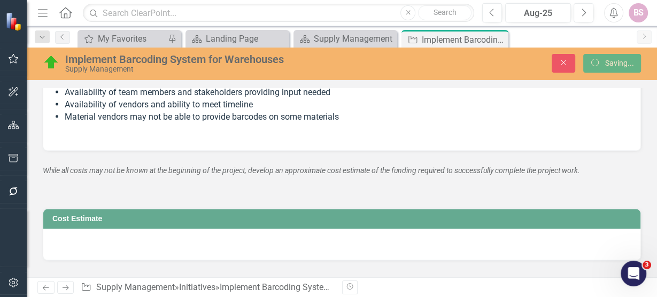
click at [237, 243] on div at bounding box center [341, 244] width 597 height 31
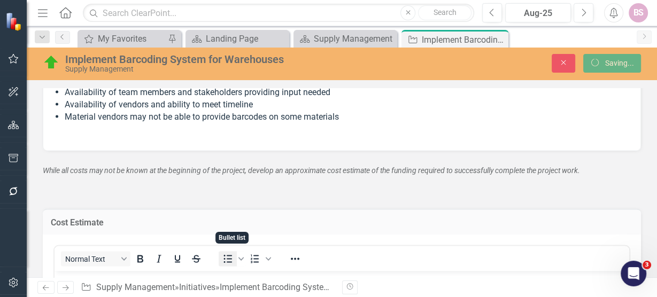
scroll to position [1902, 0]
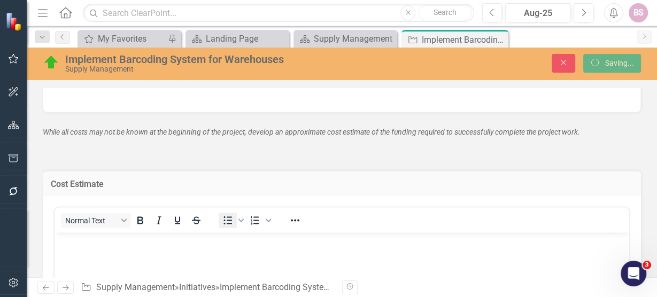
click at [223, 214] on icon "Bullet list" at bounding box center [227, 220] width 13 height 13
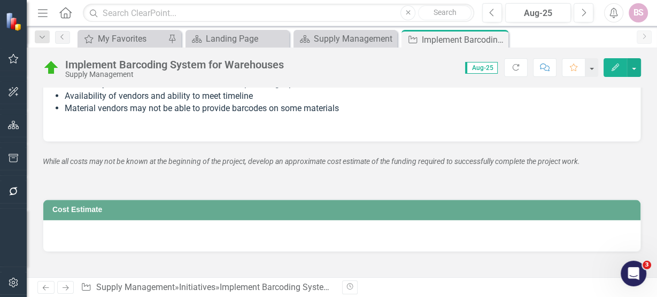
scroll to position [1868, 0]
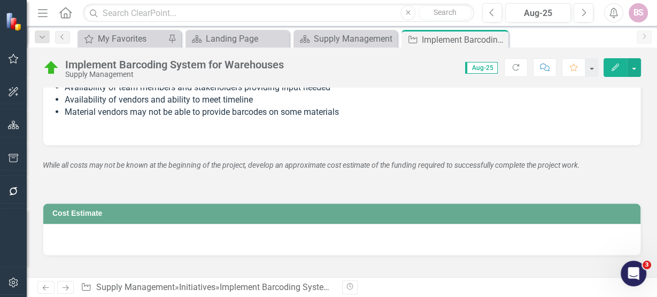
click at [255, 237] on div at bounding box center [341, 240] width 597 height 31
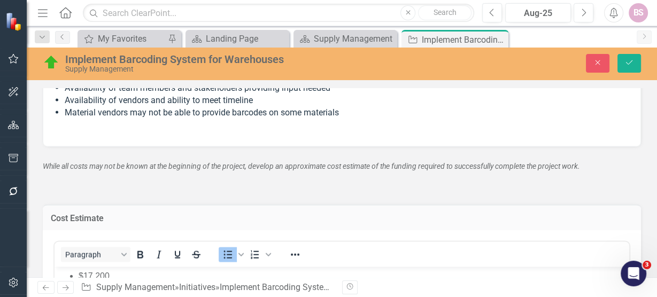
scroll to position [0, 0]
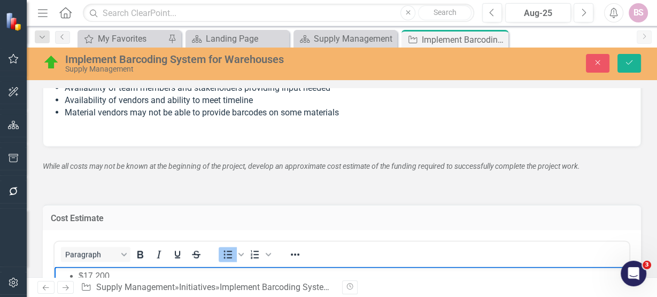
click at [77, 275] on ul "$17,200" at bounding box center [341, 276] width 569 height 13
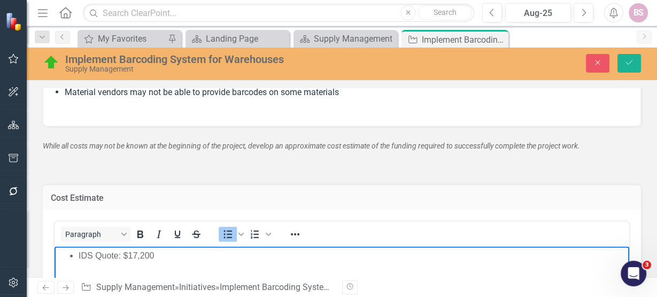
scroll to position [1888, 0]
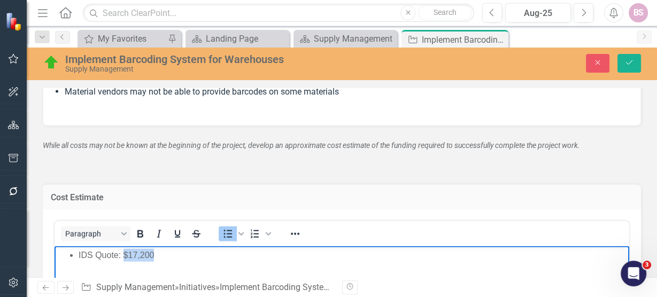
drag, startPoint x: 159, startPoint y: 255, endPoint x: 124, endPoint y: 254, distance: 34.8
click at [124, 254] on li "IDS Quote: $17,200" at bounding box center [353, 255] width 548 height 13
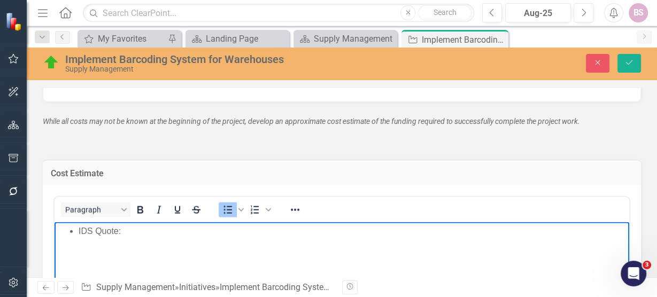
scroll to position [1912, 0]
click at [630, 59] on icon "Save" at bounding box center [630, 62] width 10 height 7
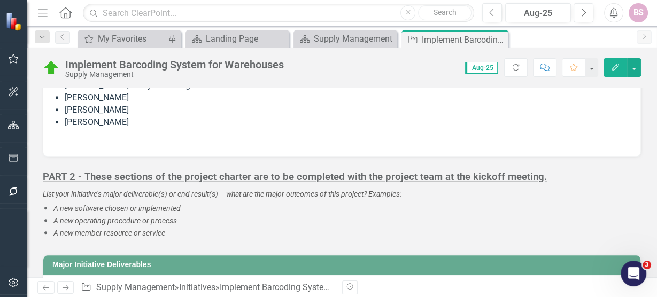
scroll to position [970, 0]
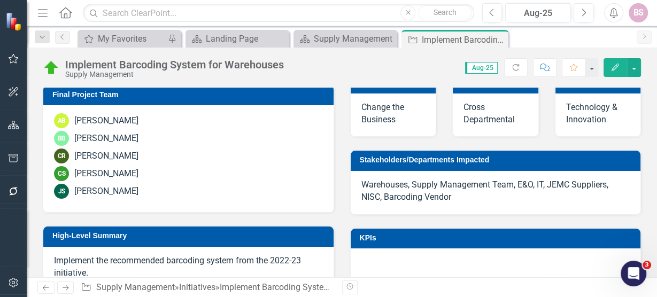
scroll to position [338, 0]
